Goal: Information Seeking & Learning: Learn about a topic

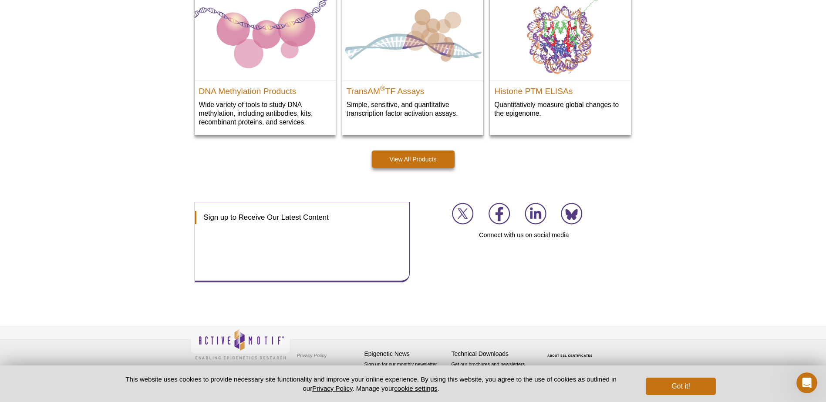
scroll to position [1242, 0]
click at [695, 392] on button "Got it!" at bounding box center [681, 386] width 70 height 17
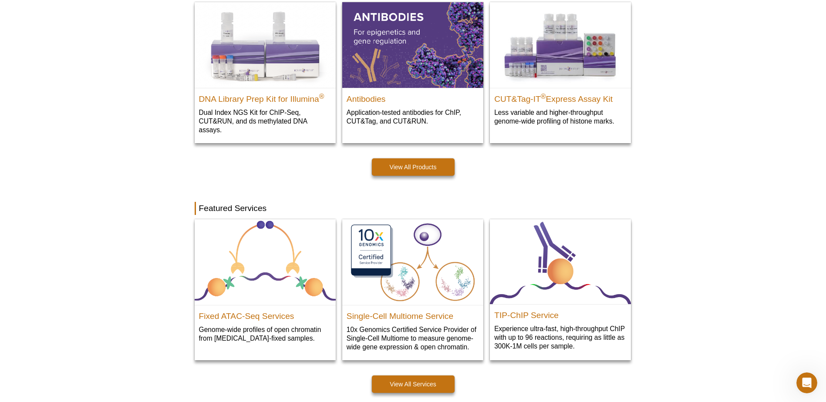
scroll to position [0, 0]
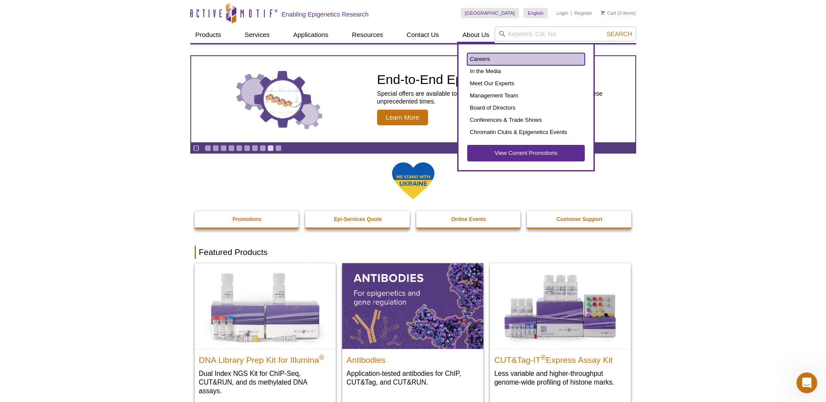
click at [484, 58] on link "Careers" at bounding box center [526, 59] width 118 height 12
click at [524, 153] on link "View Current Promotions" at bounding box center [526, 153] width 118 height 17
click at [483, 62] on link "Careers" at bounding box center [526, 59] width 118 height 12
click at [481, 61] on link "Careers" at bounding box center [526, 59] width 118 height 12
click at [480, 58] on link "Careers" at bounding box center [526, 59] width 118 height 12
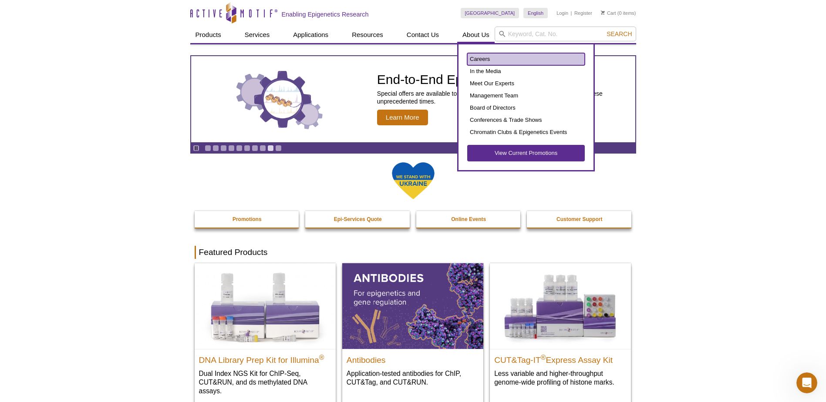
click at [480, 58] on link "Careers" at bounding box center [526, 59] width 118 height 12
